Goal: Information Seeking & Learning: Learn about a topic

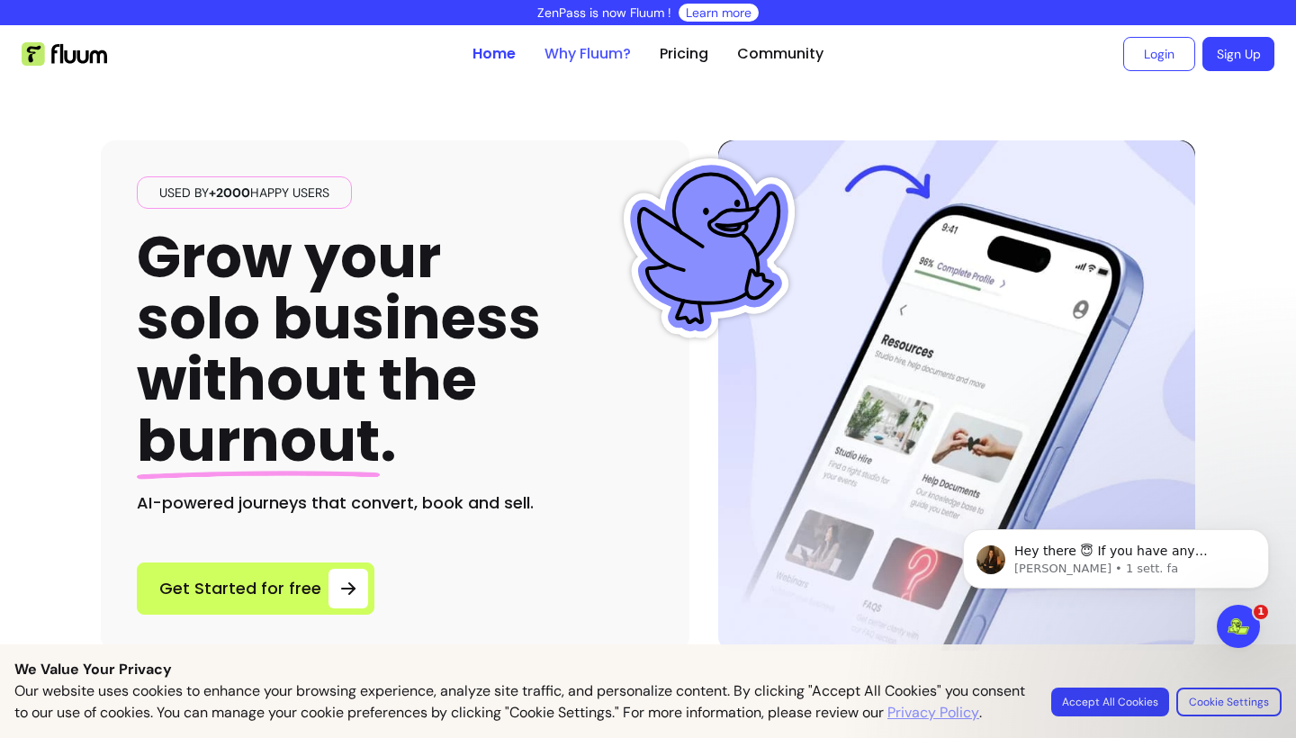
click at [607, 53] on link "Why Fluum?" at bounding box center [588, 54] width 86 height 22
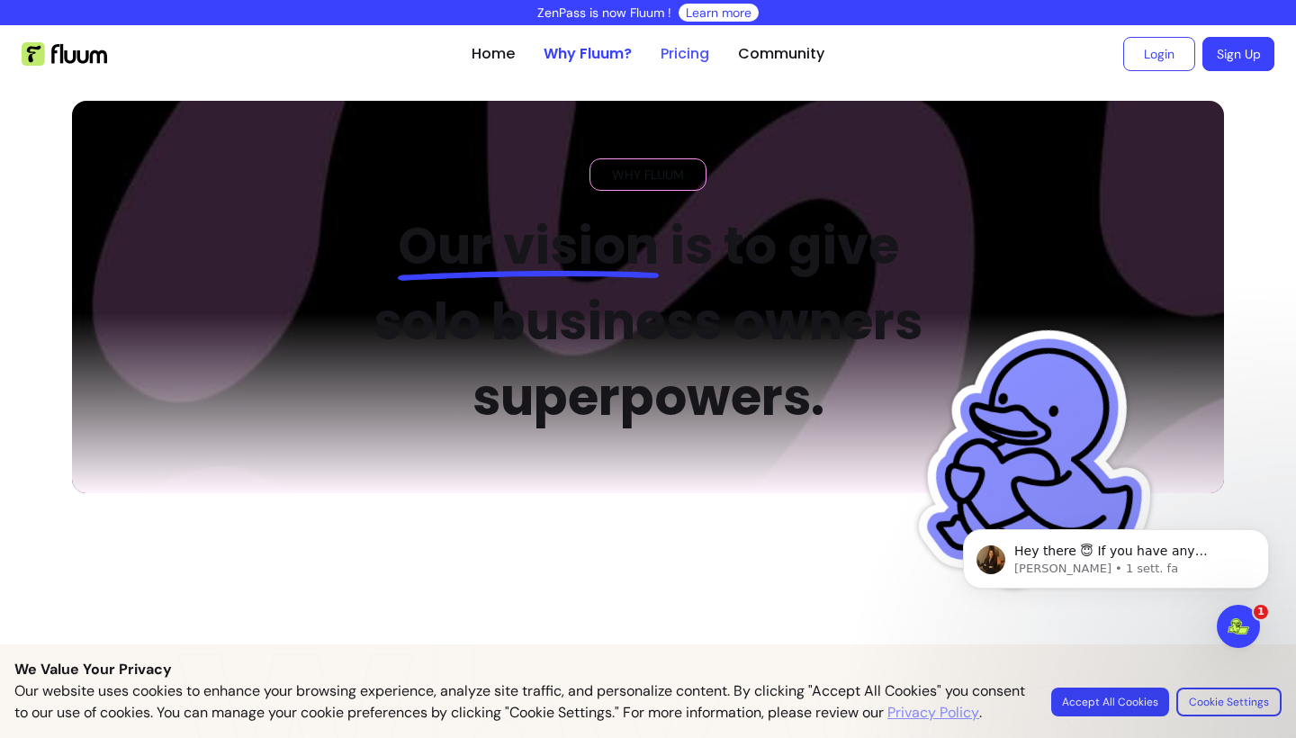
click at [704, 58] on link "Pricing" at bounding box center [685, 54] width 49 height 22
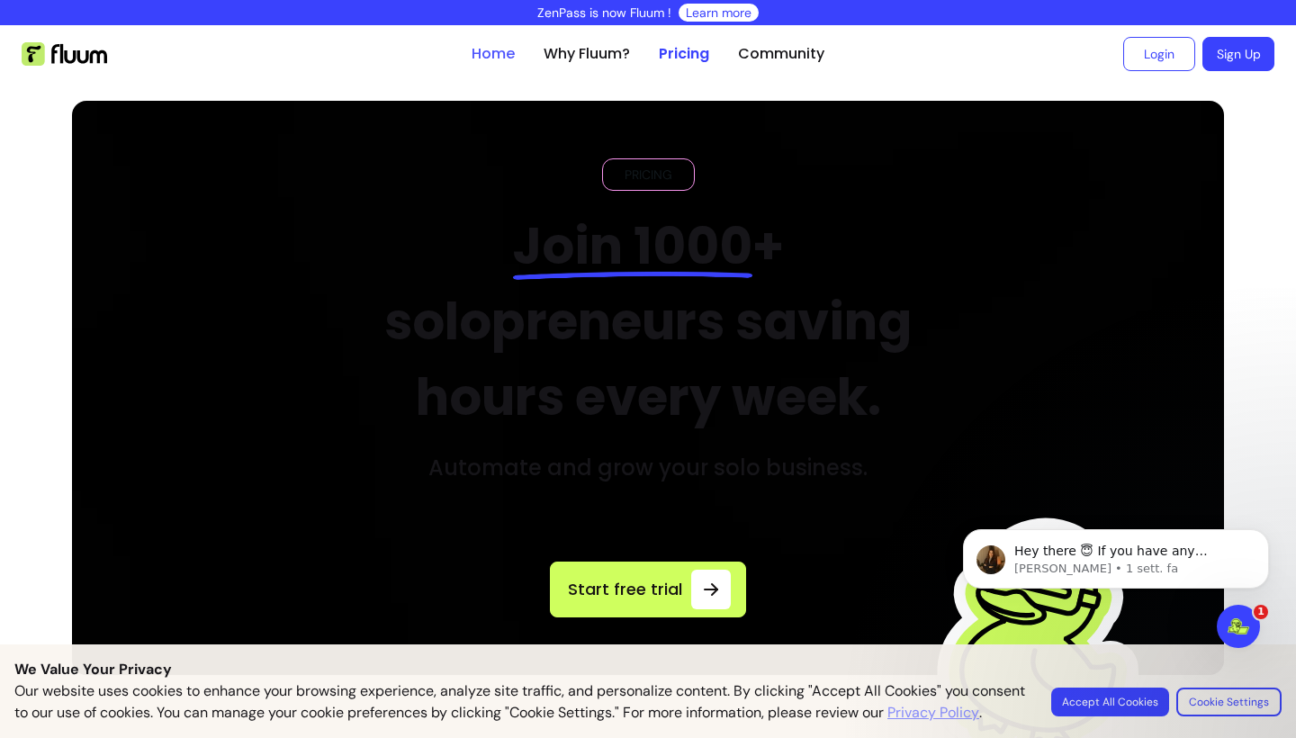
click at [500, 54] on link "Home" at bounding box center [493, 54] width 43 height 22
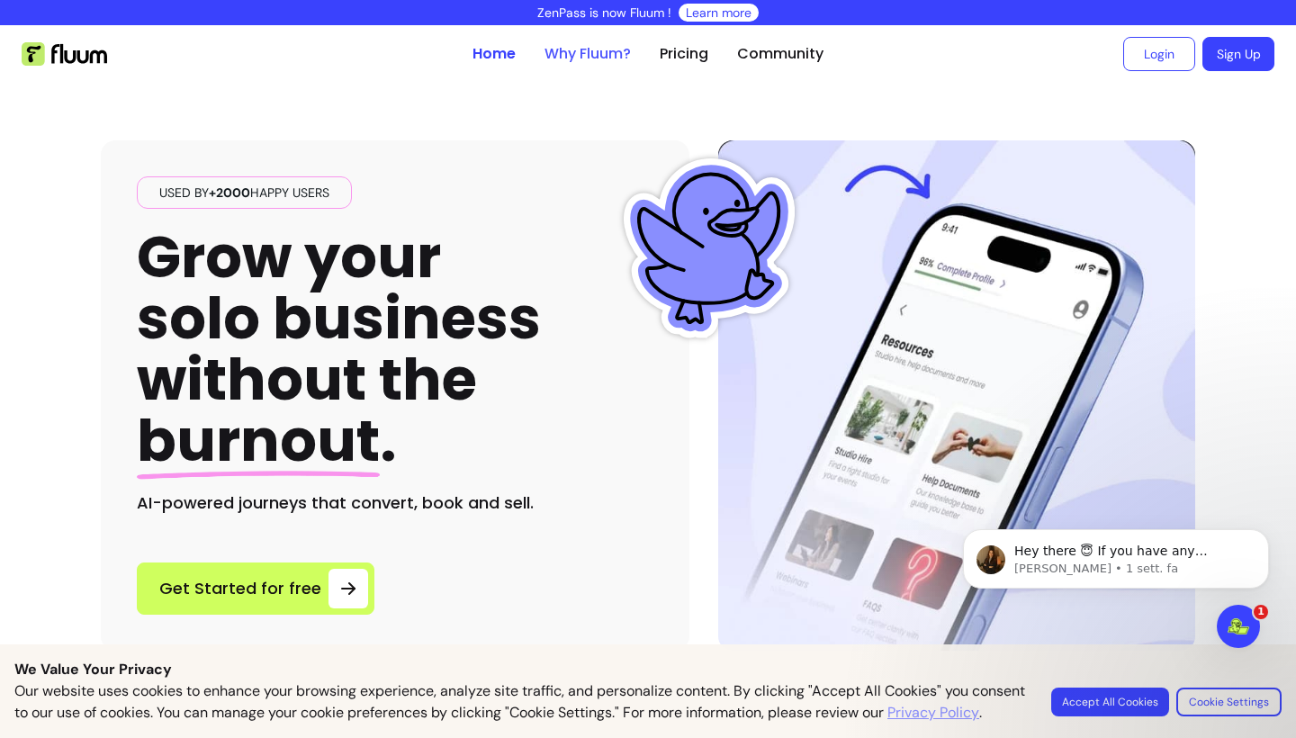
click at [578, 45] on link "Why Fluum?" at bounding box center [588, 54] width 86 height 22
